Goal: Task Accomplishment & Management: Complete application form

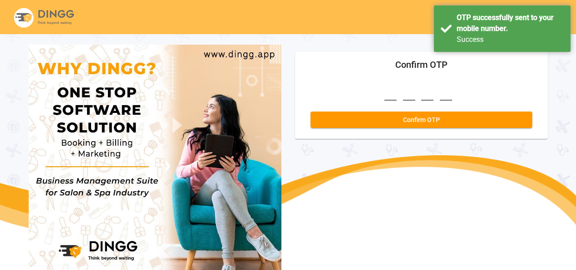
scroll to position [34, 0]
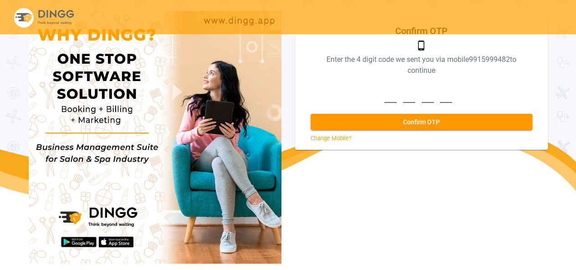
click at [390, 100] on input at bounding box center [421, 90] width 74 height 25
type input "2887"
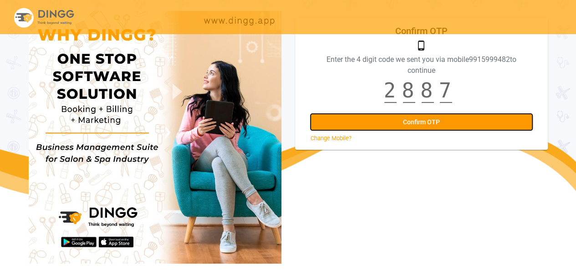
click at [415, 120] on span "Confirm OTP" at bounding box center [421, 121] width 37 height 7
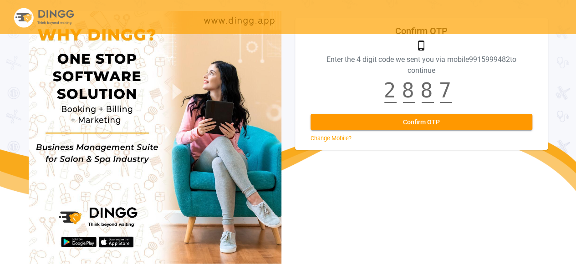
scroll to position [0, 0]
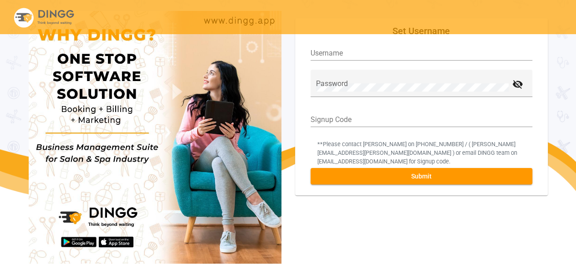
click at [348, 50] on div "Username" at bounding box center [422, 50] width 222 height 20
click at [348, 56] on input "Username" at bounding box center [422, 53] width 222 height 8
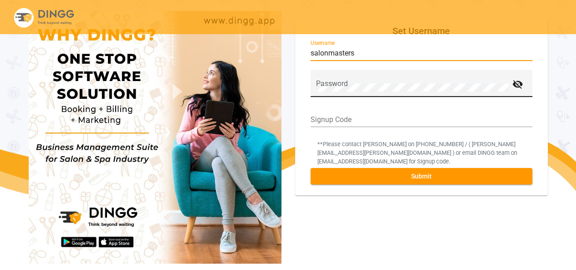
type input "salonmasters"
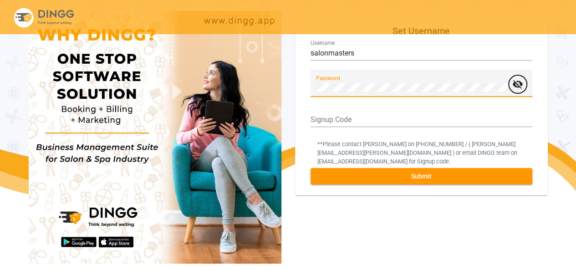
click at [524, 82] on span "visibility_off" at bounding box center [518, 84] width 18 height 12
click at [327, 117] on input "Signup Code" at bounding box center [422, 120] width 222 height 8
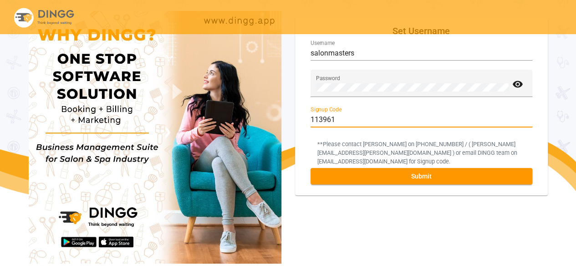
type input "113961"
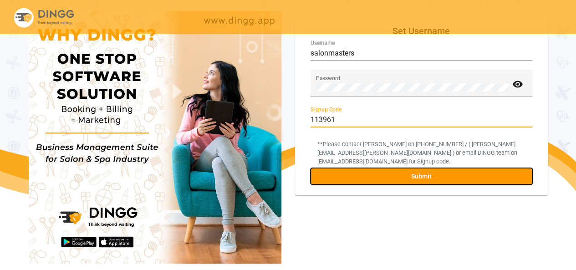
click at [419, 180] on span "Submit" at bounding box center [421, 176] width 20 height 7
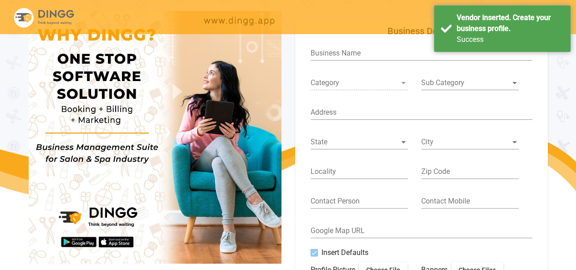
type input "Salon Masters"
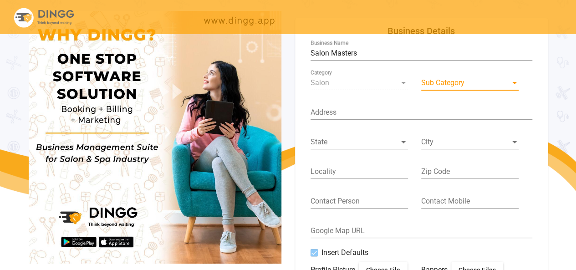
click at [458, 83] on span at bounding box center [465, 83] width 89 height 8
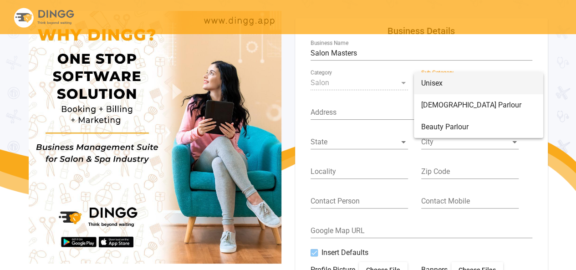
click at [447, 87] on span "Unisex" at bounding box center [478, 83] width 115 height 22
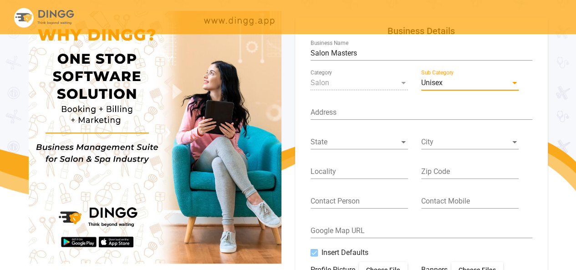
click at [385, 110] on input "Address" at bounding box center [422, 112] width 222 height 8
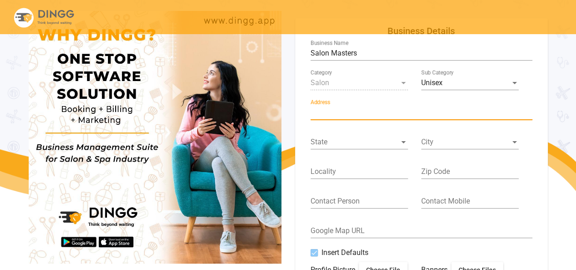
paste input "SCO - [STREET_ADDRESS]"
click at [413, 113] on input "SCO - [STREET_ADDRESS]" at bounding box center [422, 112] width 222 height 8
click at [430, 115] on input "SCO - [STREET_ADDRESS]" at bounding box center [422, 112] width 222 height 8
click at [393, 149] on div "State" at bounding box center [359, 139] width 97 height 20
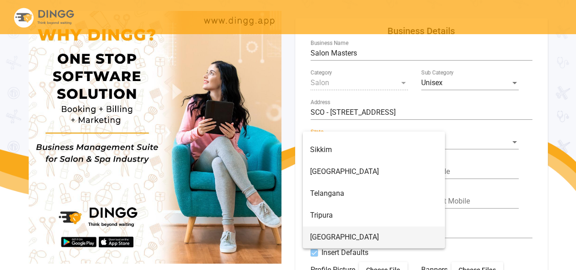
scroll to position [568, 0]
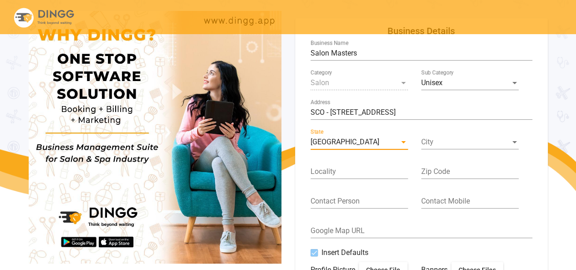
click at [454, 141] on span at bounding box center [465, 142] width 89 height 8
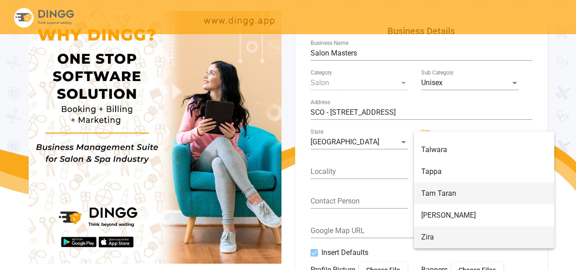
scroll to position [3534, 0]
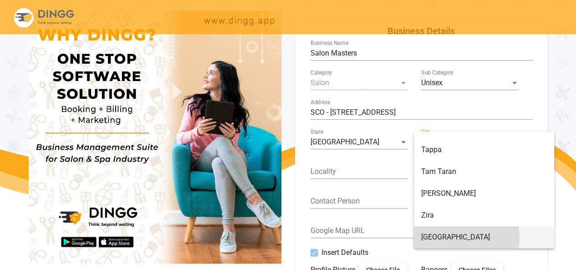
click at [458, 237] on span "[GEOGRAPHIC_DATA]" at bounding box center [484, 237] width 126 height 22
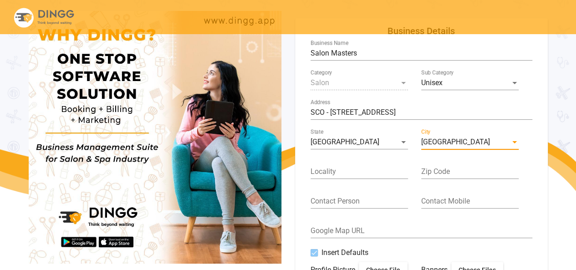
click at [361, 176] on input "Locality" at bounding box center [359, 172] width 97 height 8
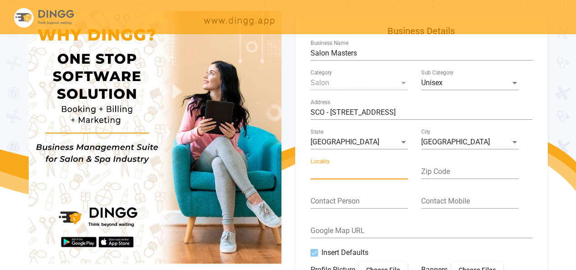
click at [407, 112] on input "SCO - [STREET_ADDRESS]" at bounding box center [422, 112] width 222 height 8
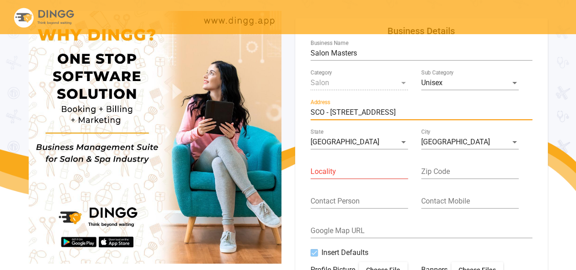
type input "SCO - [STREET_ADDRESS]"
click at [344, 178] on div "Locality" at bounding box center [359, 168] width 97 height 20
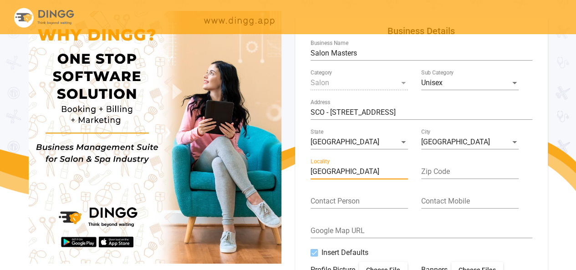
type input "[GEOGRAPHIC_DATA]"
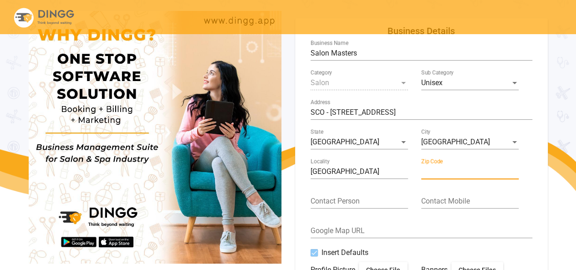
click at [475, 173] on input "Zip Code" at bounding box center [469, 172] width 97 height 8
type input "140603"
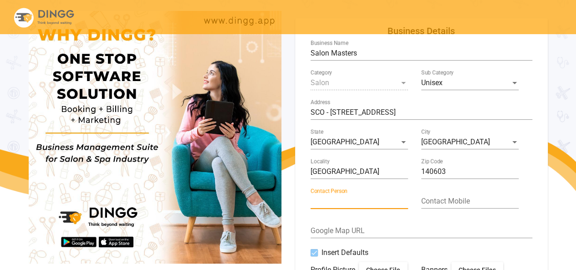
click at [383, 198] on input "Contact Person" at bounding box center [359, 201] width 97 height 8
type input "[PERSON_NAME]"
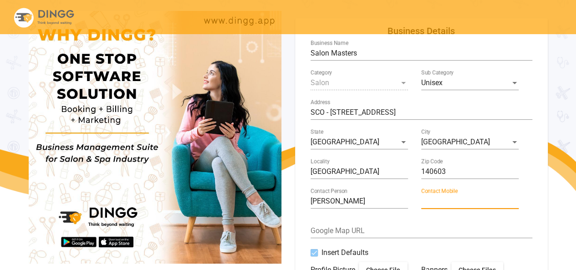
click at [447, 203] on input "Contact Mobile" at bounding box center [469, 201] width 97 height 8
click at [439, 204] on input "Contact Mobile" at bounding box center [469, 201] width 97 height 8
paste input "9915999482"
type input "9915999482"
click at [314, 252] on div at bounding box center [314, 252] width 7 height 7
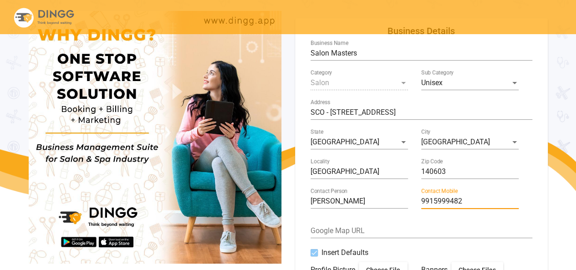
click at [314, 256] on input "Insert Defaults" at bounding box center [314, 256] width 0 height 0
checkbox input "false"
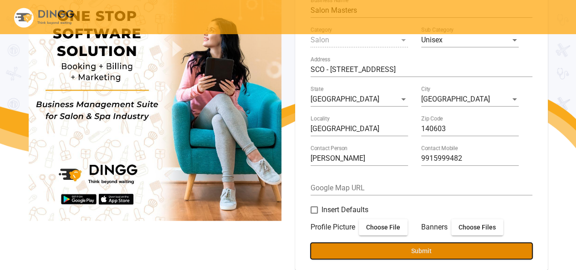
click at [455, 253] on button "Submit" at bounding box center [422, 251] width 222 height 16
